Goal: Navigation & Orientation: Find specific page/section

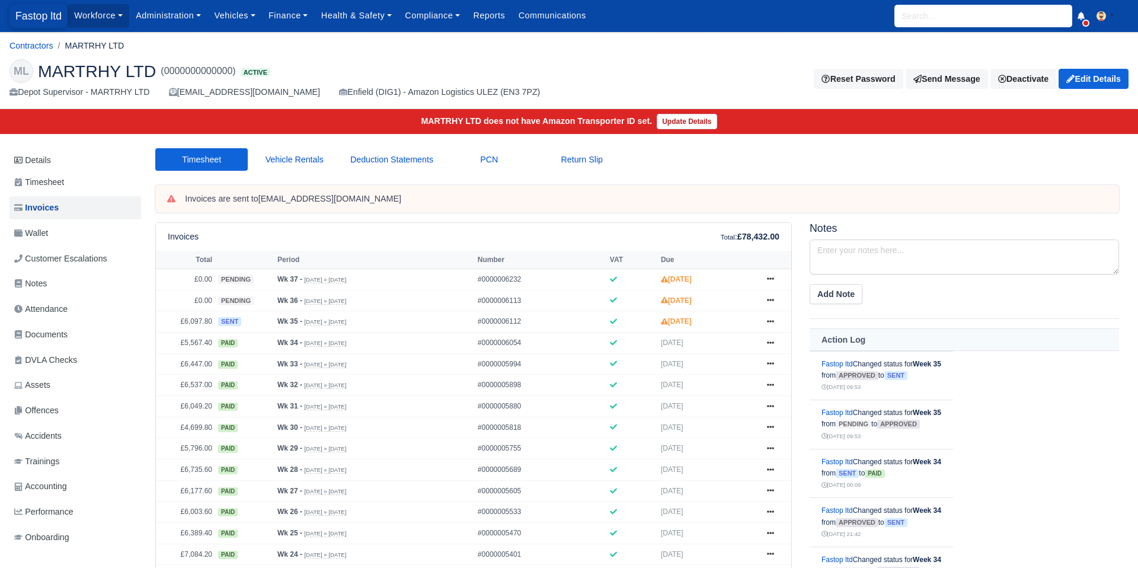
click at [36, 22] on span "Fastop ltd" at bounding box center [38, 16] width 58 height 24
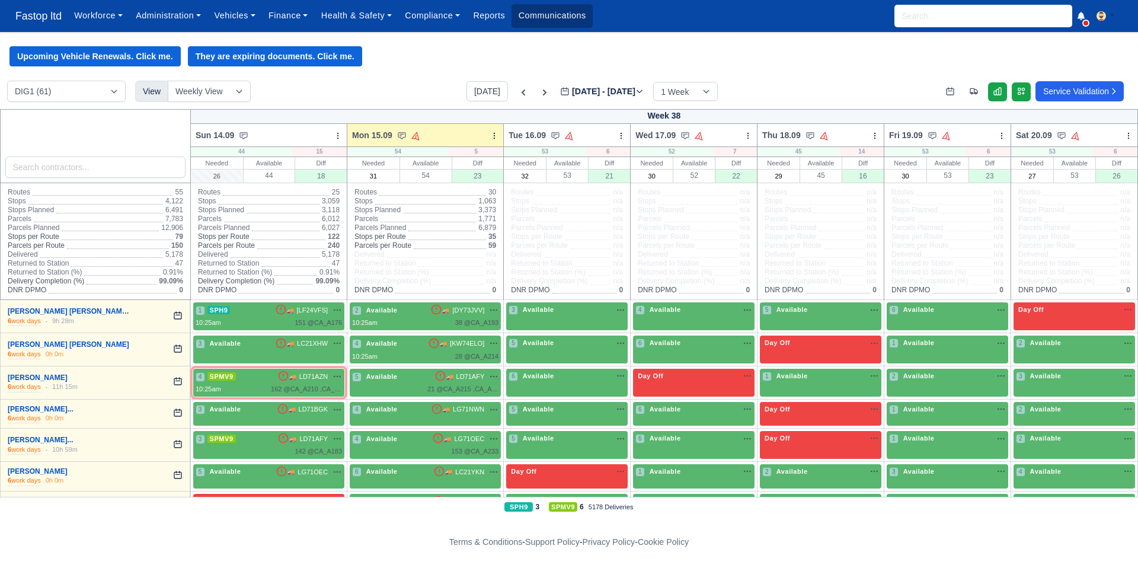
click at [551, 17] on link "Communications" at bounding box center [552, 15] width 81 height 23
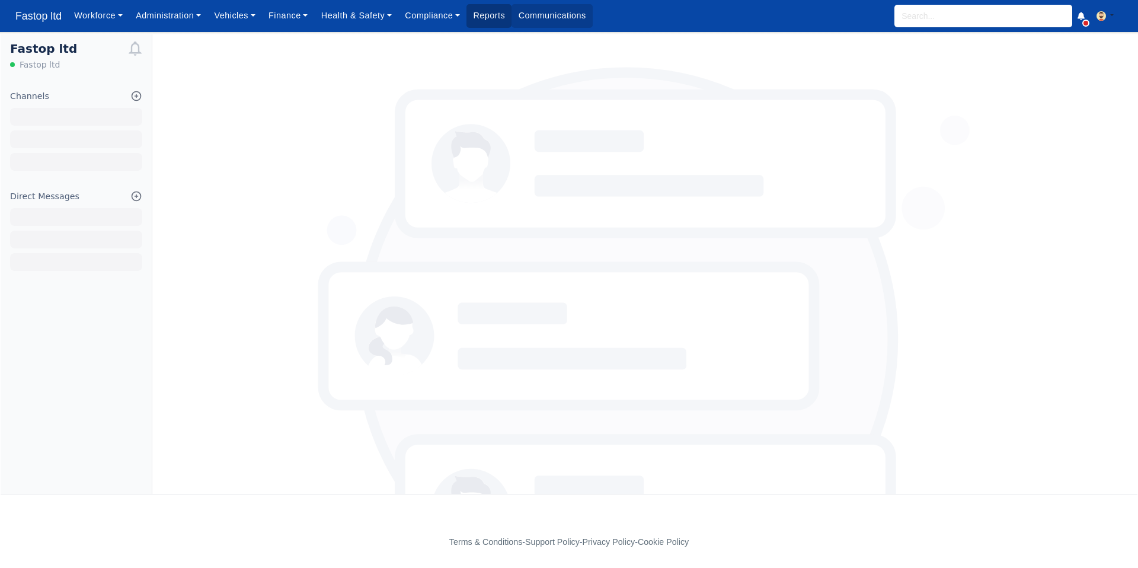
click at [500, 19] on link "Reports" at bounding box center [488, 15] width 45 height 23
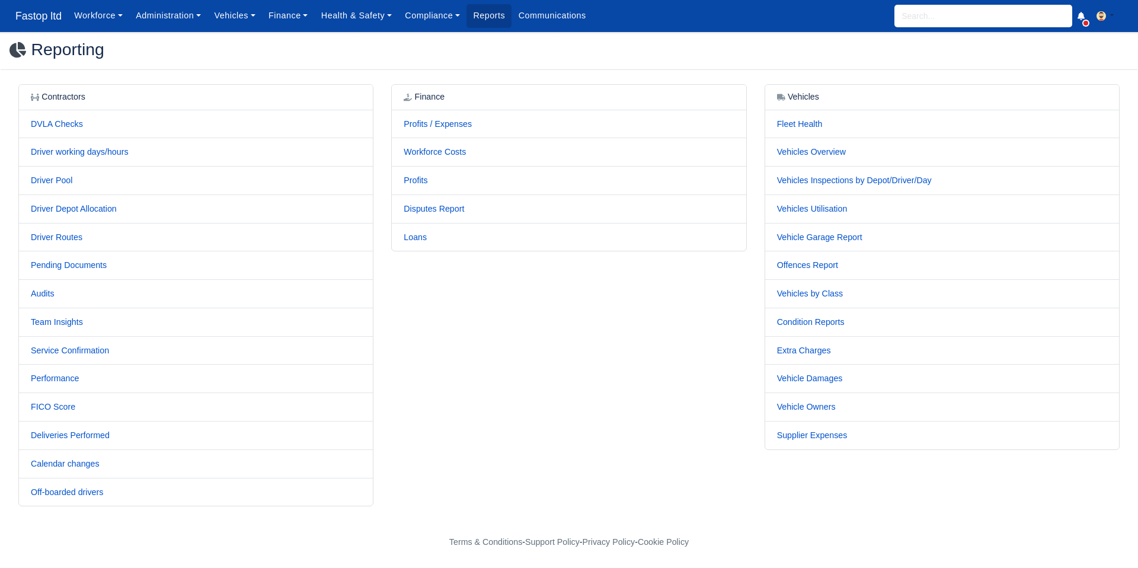
click at [415, 244] on td "Loans" at bounding box center [569, 237] width 354 height 28
click at [415, 242] on td "Loans" at bounding box center [569, 237] width 354 height 28
click at [416, 236] on link "Loans" at bounding box center [415, 236] width 23 height 9
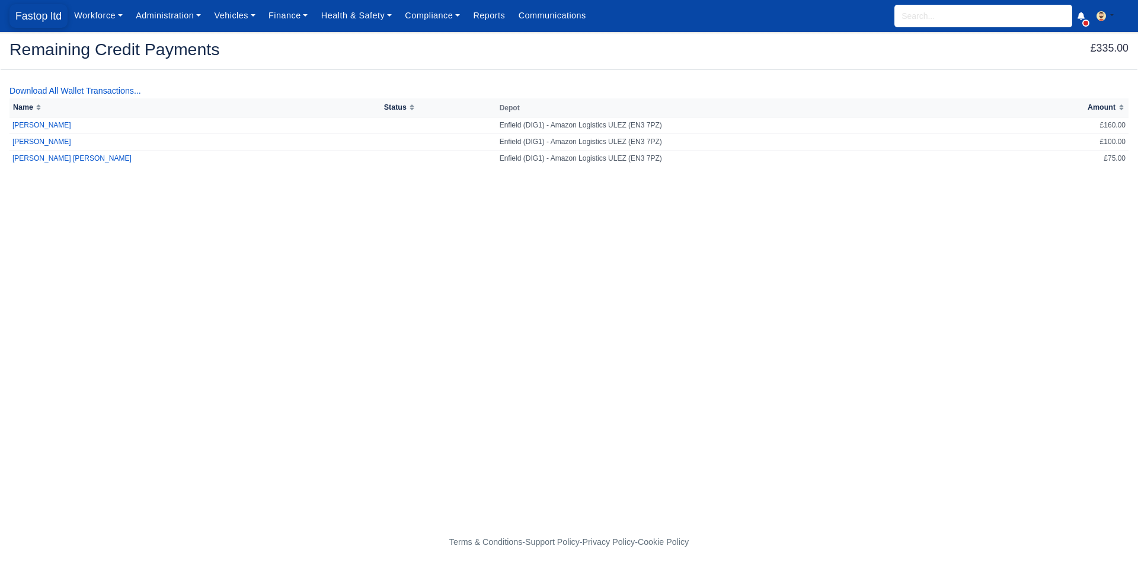
click at [37, 18] on span "Fastop ltd" at bounding box center [38, 16] width 58 height 24
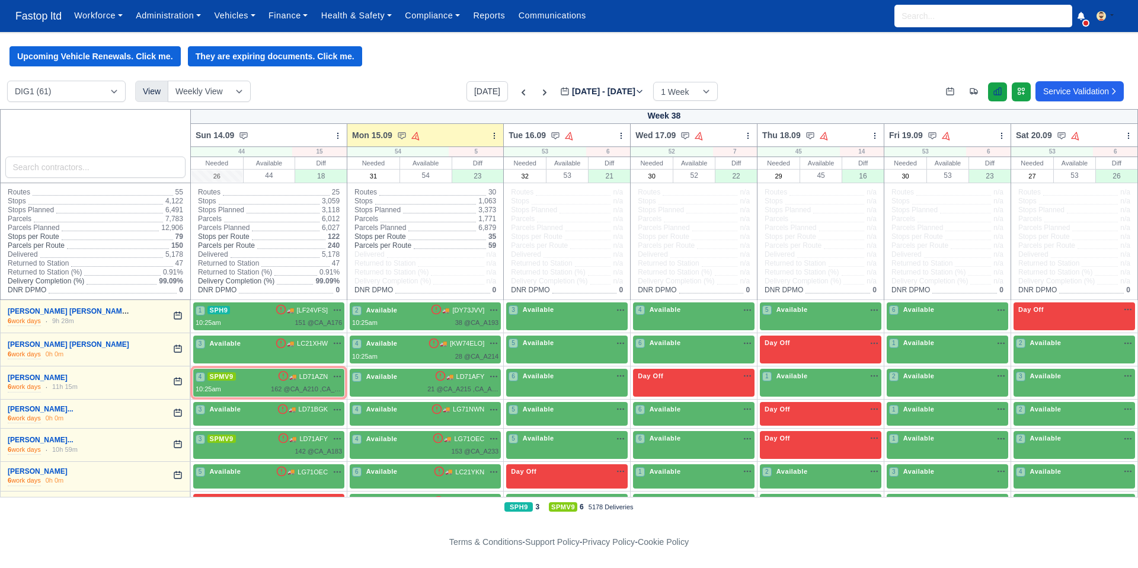
click at [994, 90] on icon at bounding box center [997, 91] width 7 height 7
